Goal: Task Accomplishment & Management: Manage account settings

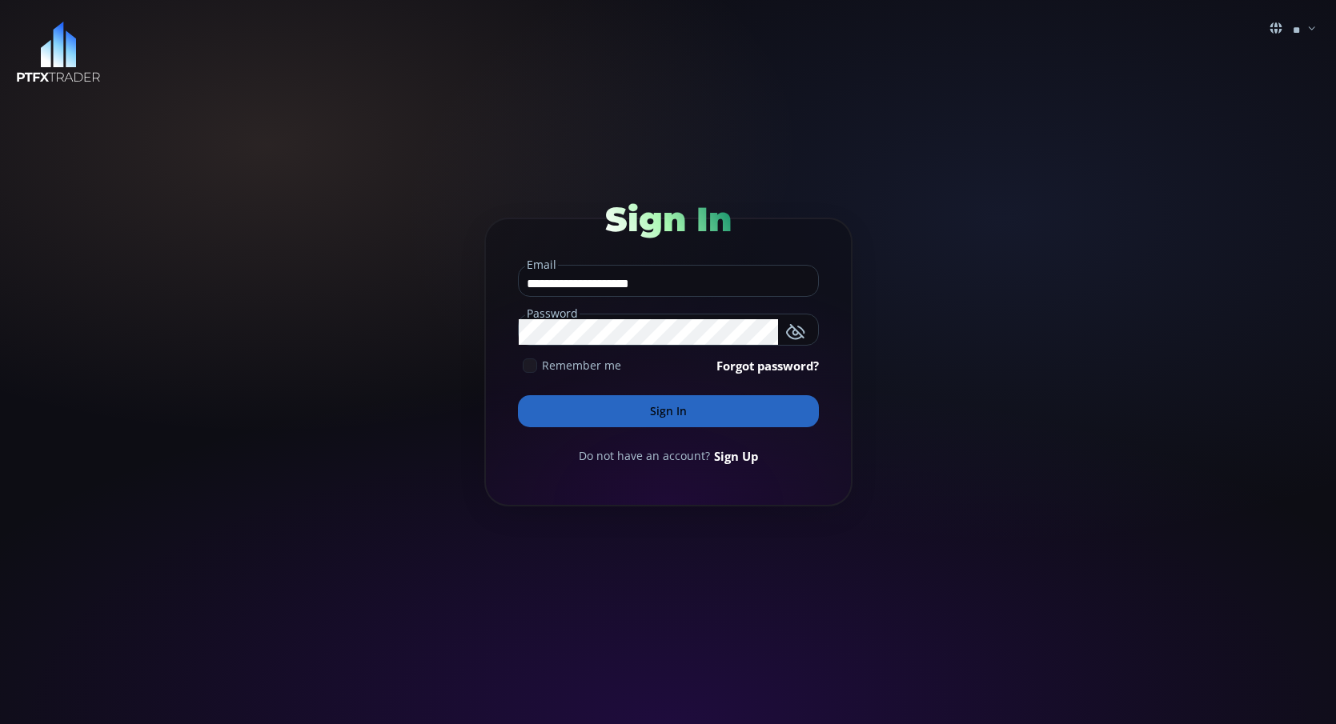
click at [536, 367] on icon at bounding box center [530, 366] width 14 height 14
click at [662, 407] on button "Sign In" at bounding box center [668, 411] width 301 height 32
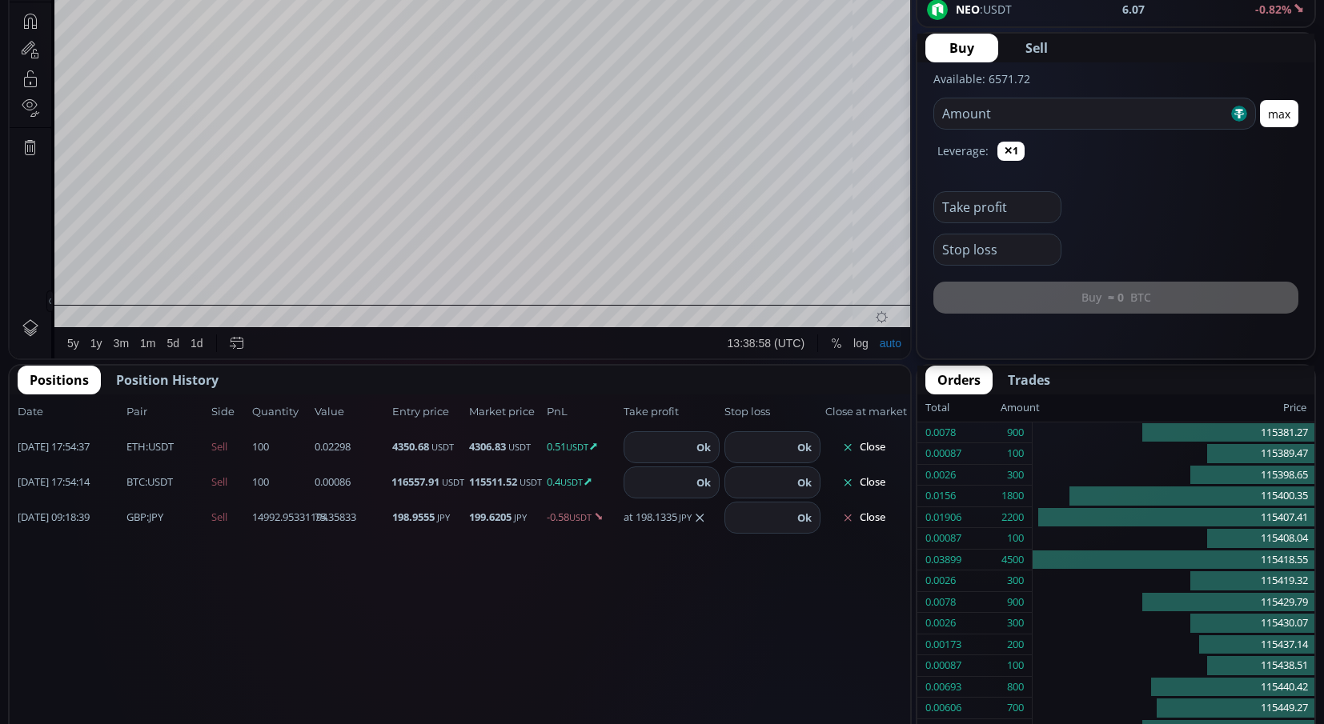
scroll to position [223, 0]
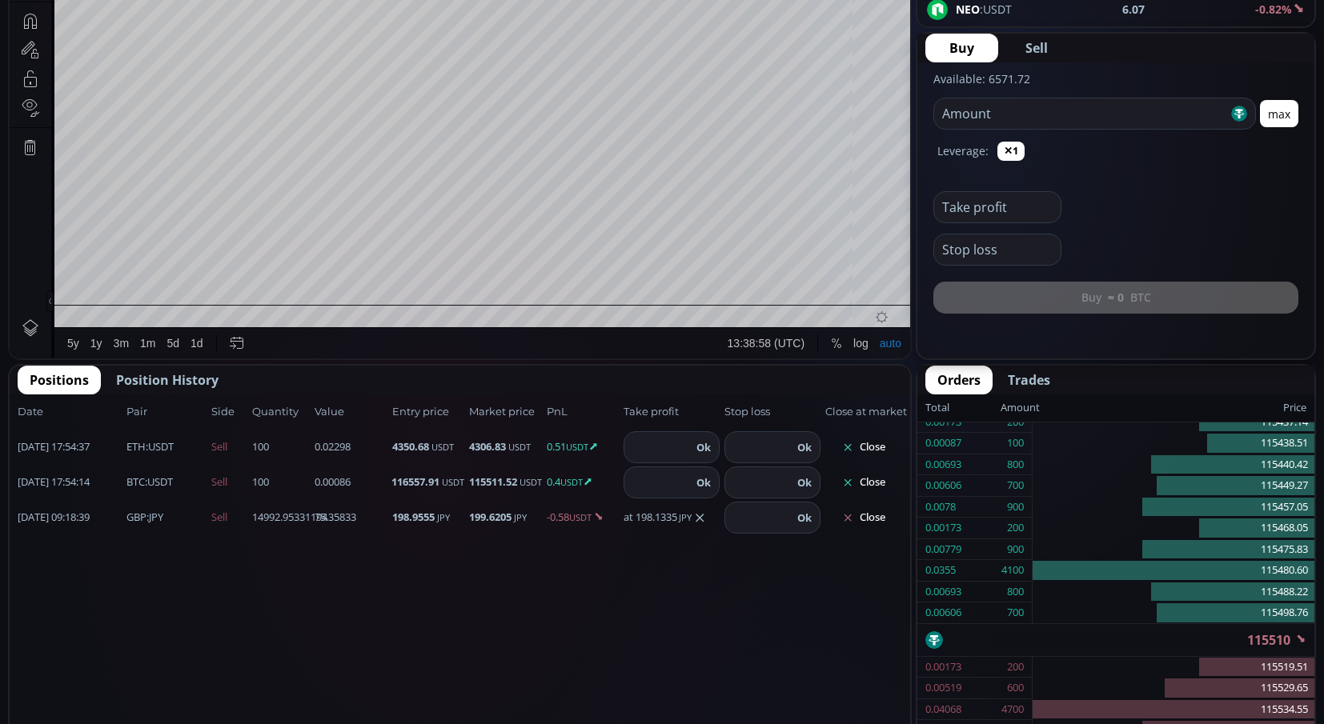
type input "********"
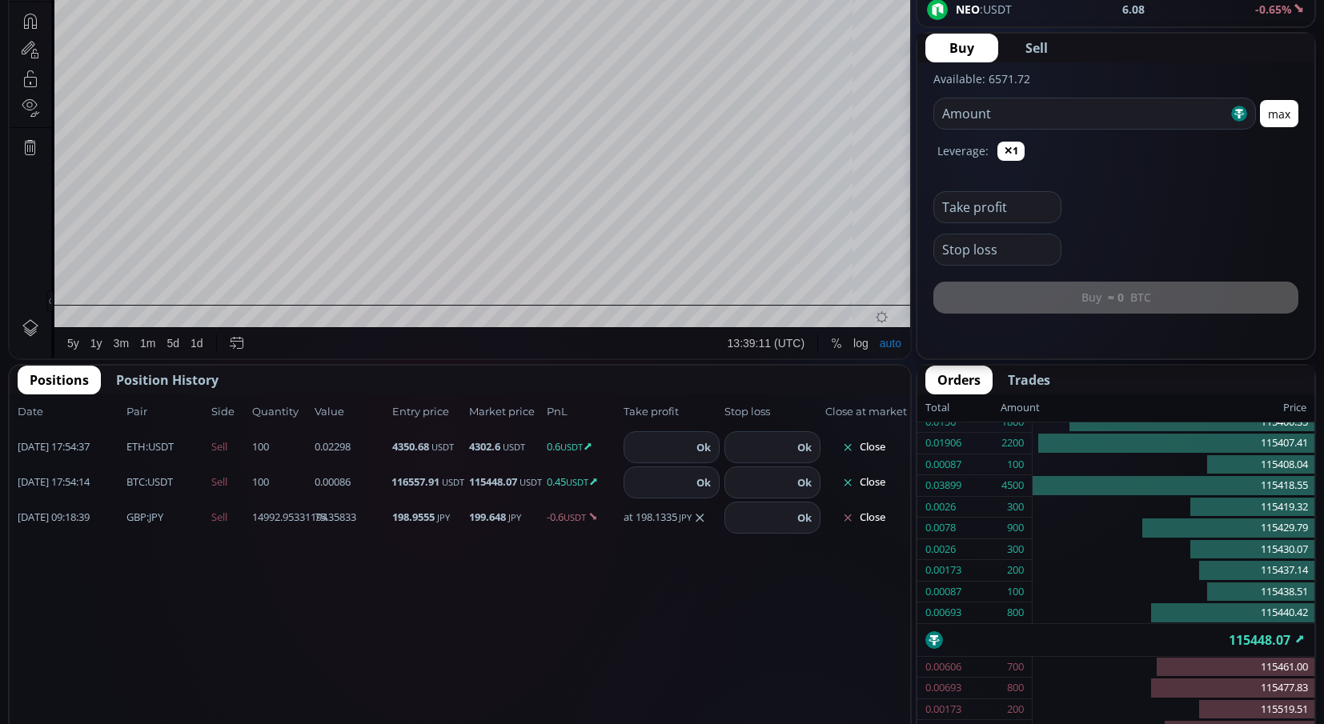
click at [876, 446] on button "Close" at bounding box center [863, 448] width 77 height 26
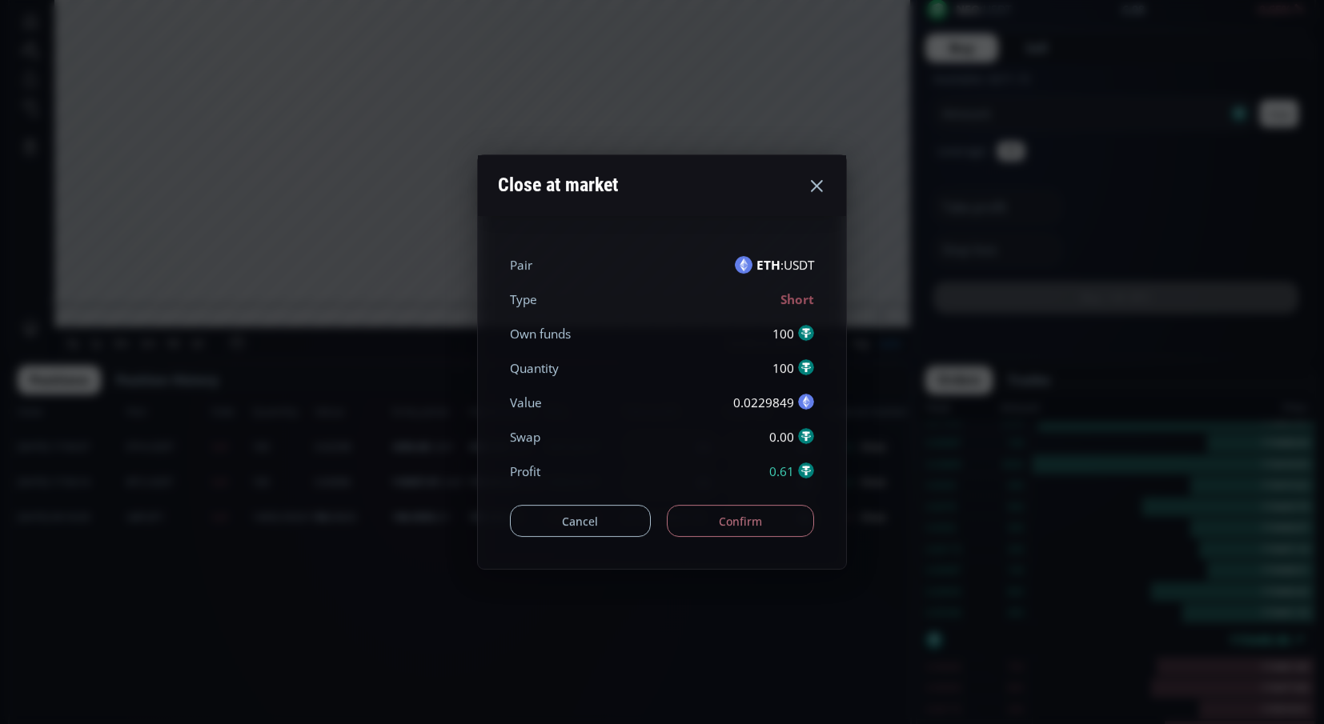
click at [718, 524] on button "Confirm" at bounding box center [741, 521] width 148 height 32
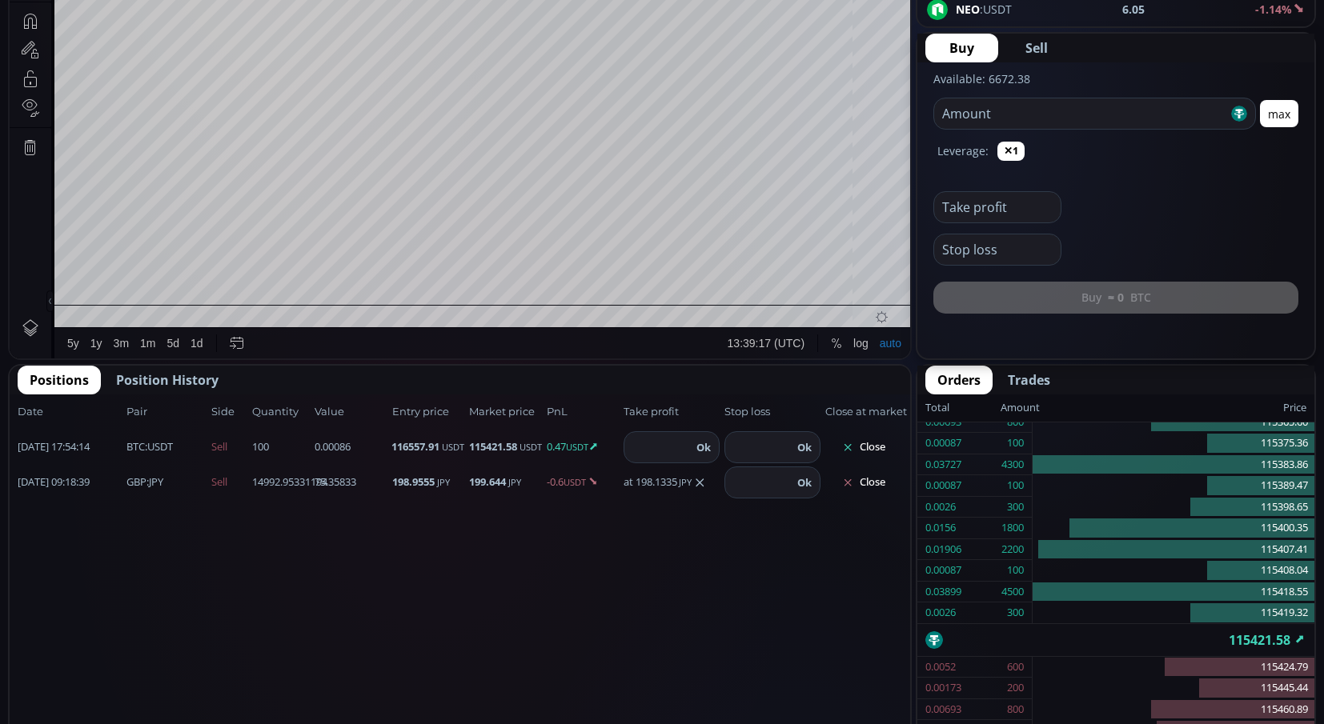
click at [875, 448] on button "Close" at bounding box center [863, 448] width 77 height 26
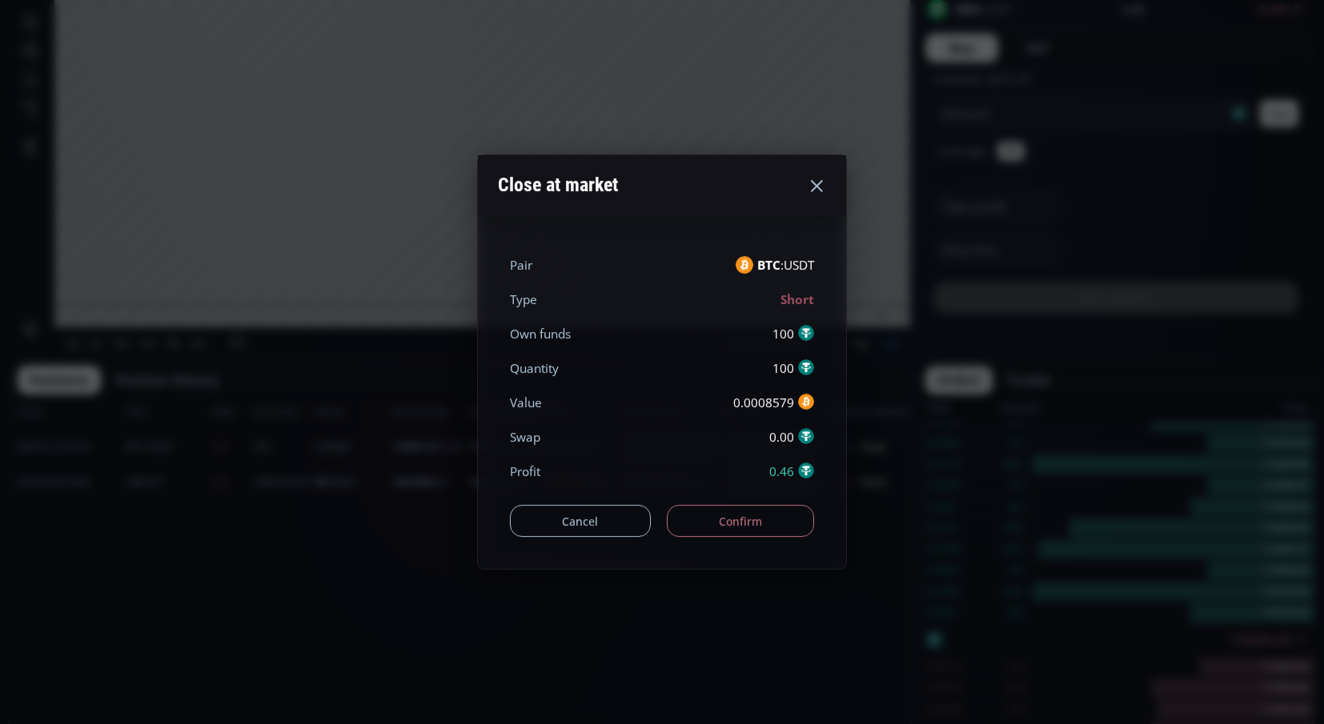
click at [775, 517] on button "Confirm" at bounding box center [741, 521] width 148 height 32
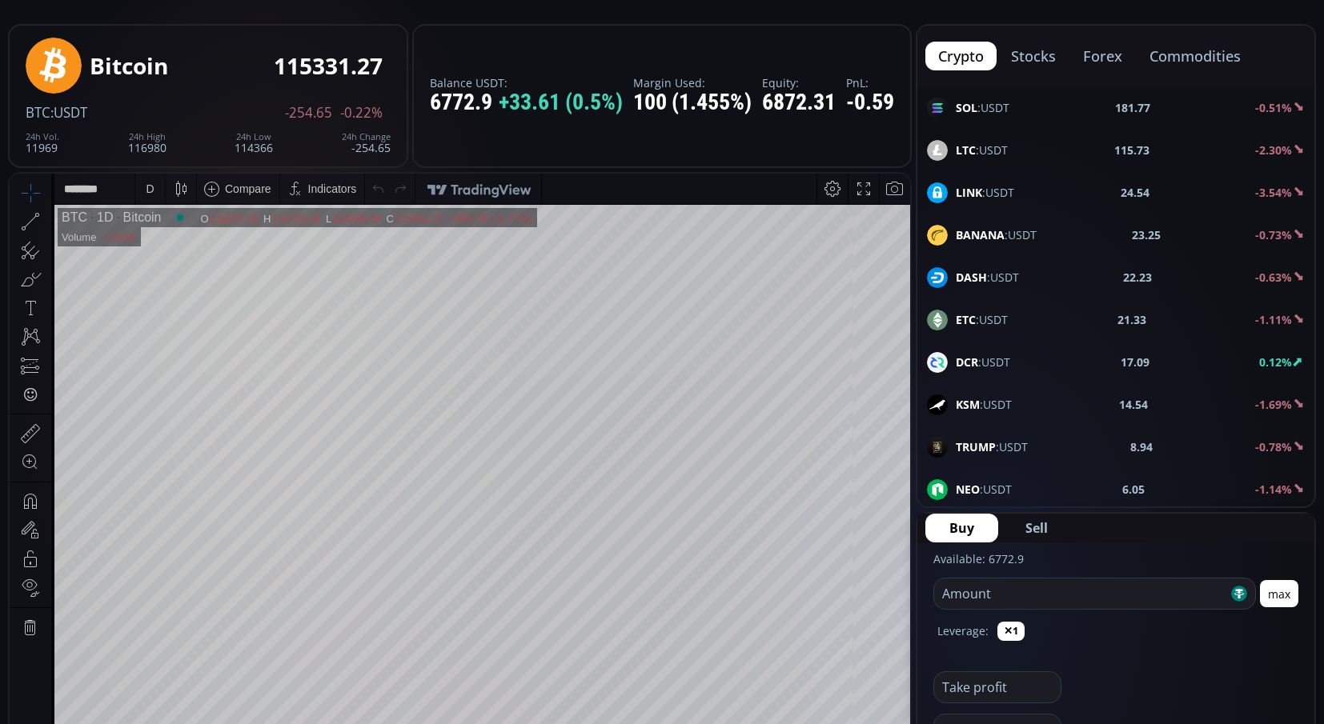
scroll to position [160, 0]
